Goal: Information Seeking & Learning: Learn about a topic

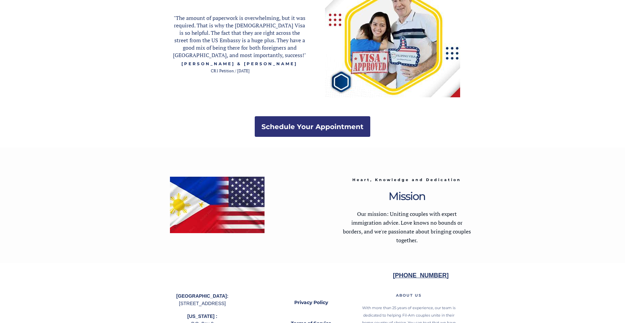
scroll to position [1302, 0]
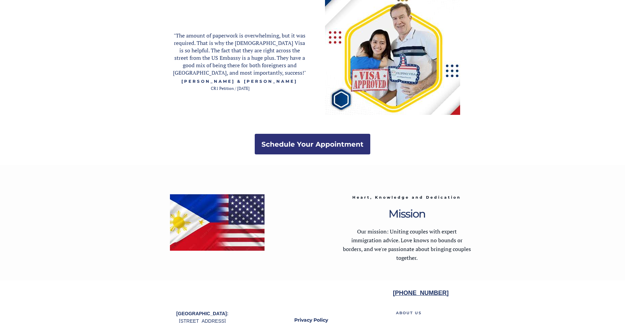
scroll to position [1302, 0]
